Goal: Task Accomplishment & Management: Use online tool/utility

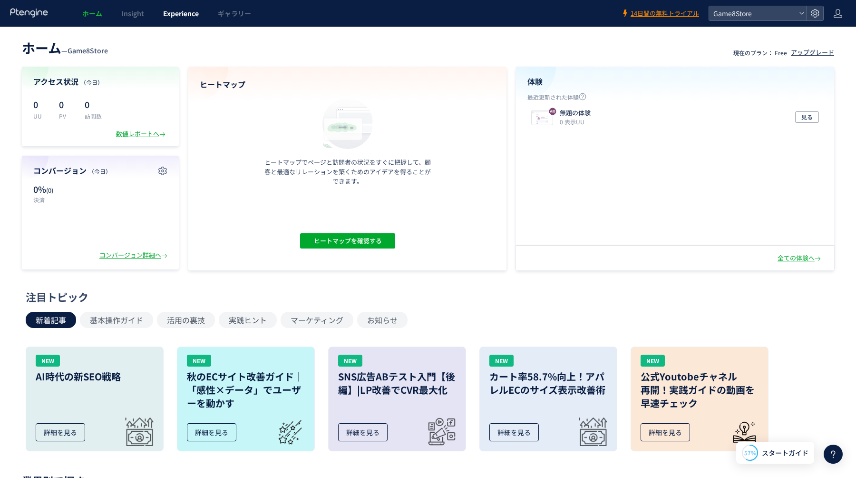
click at [180, 15] on span "Experience" at bounding box center [181, 14] width 36 height 10
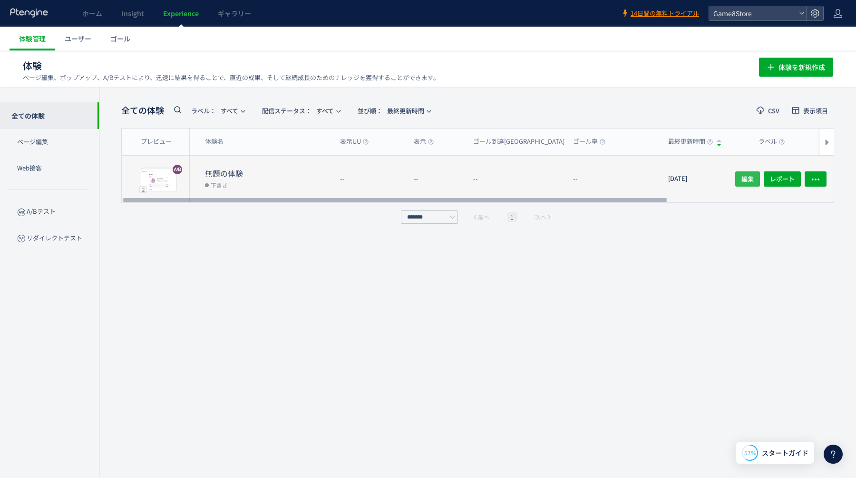
click at [742, 179] on span "編集" at bounding box center [748, 178] width 12 height 15
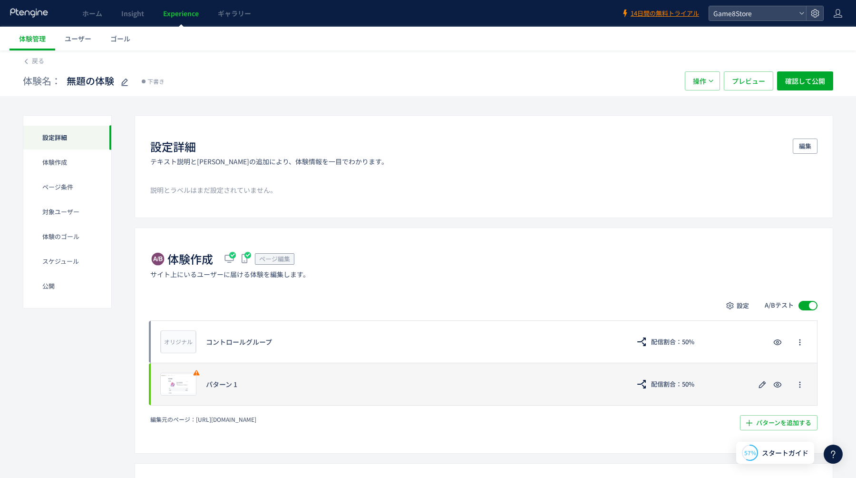
click at [718, 381] on div "プレビュー パターン 1 配信割合：50%" at bounding box center [484, 384] width 668 height 43
click at [762, 383] on use "button" at bounding box center [762, 384] width 7 height 7
